Goal: Check status: Check status

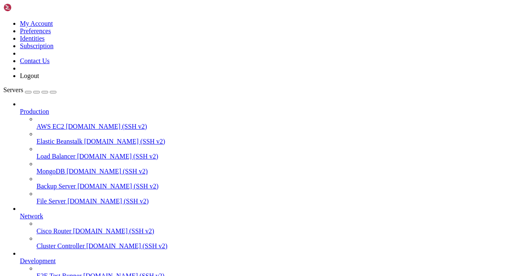
scroll to position [103, 0]
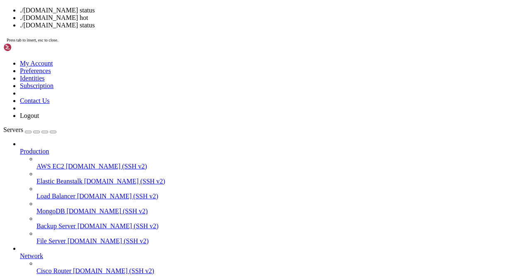
click at [233, 43] on div "./[DOMAIN_NAME] status ./[DOMAIN_NAME] hot ./[DOMAIN_NAME] status Press tab to …" at bounding box center [265, 25] width 524 height 36
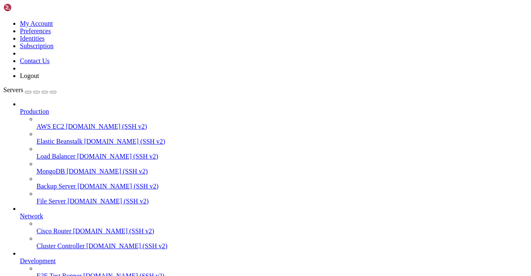
scroll to position [634, 0]
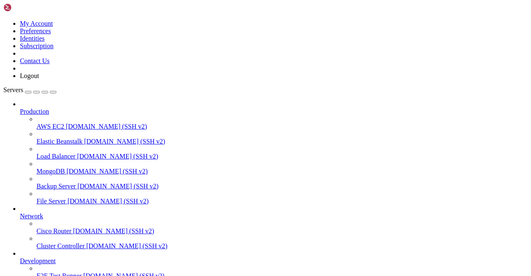
scroll to position [676, 0]
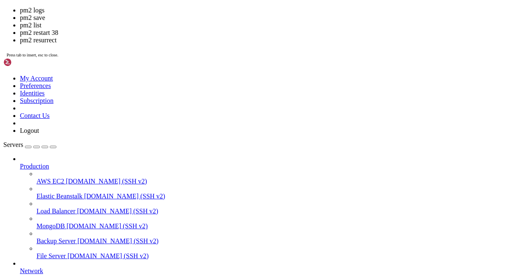
drag, startPoint x: 109, startPoint y: 714, endPoint x: 110, endPoint y: 718, distance: 4.3
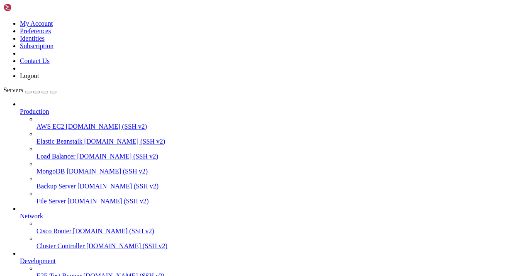
scroll to position [18579, 0]
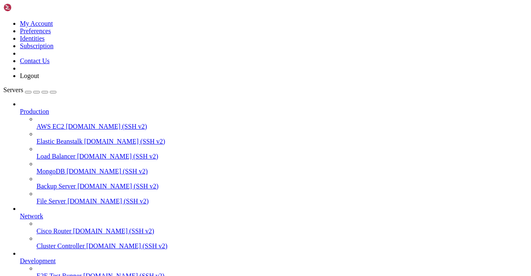
scroll to position [0, 0]
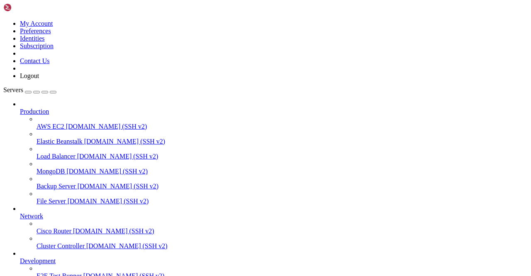
scroll to position [0, 0]
